Goal: Entertainment & Leisure: Consume media (video, audio)

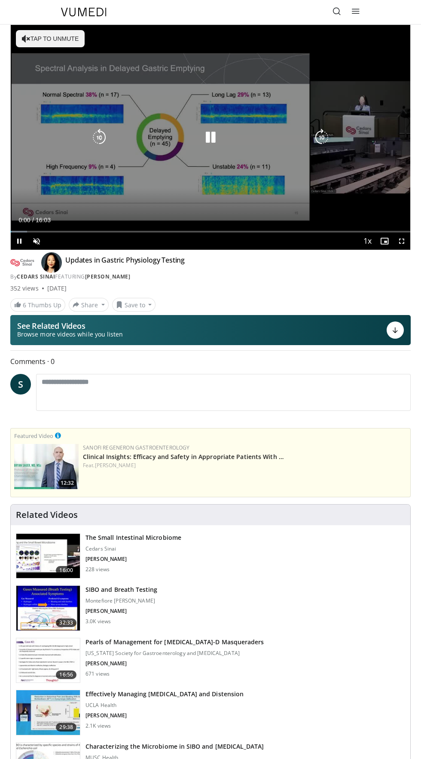
click at [26, 39] on div "10 seconds Tap to unmute" at bounding box center [211, 137] width 400 height 225
